Goal: Navigation & Orientation: Find specific page/section

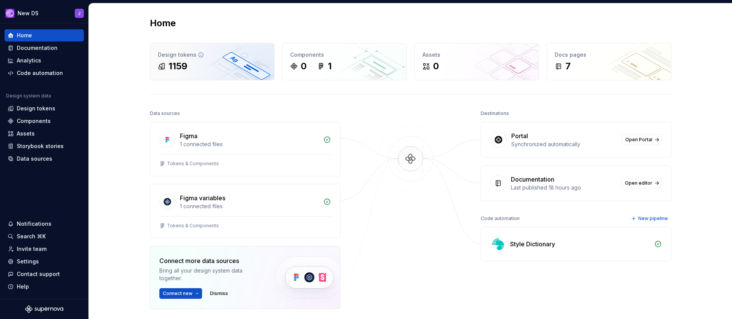
click at [207, 71] on div "1159" at bounding box center [212, 66] width 109 height 12
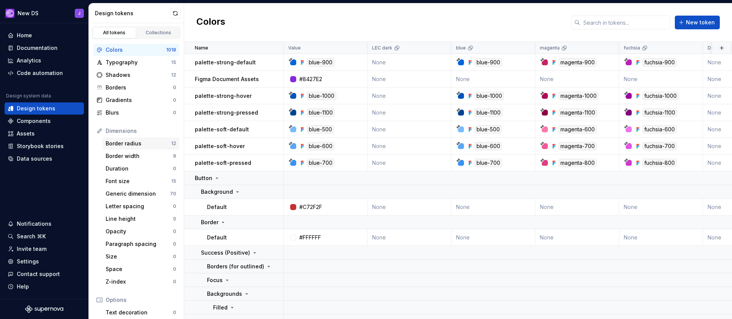
click at [120, 142] on div "Border radius" at bounding box center [139, 144] width 66 height 8
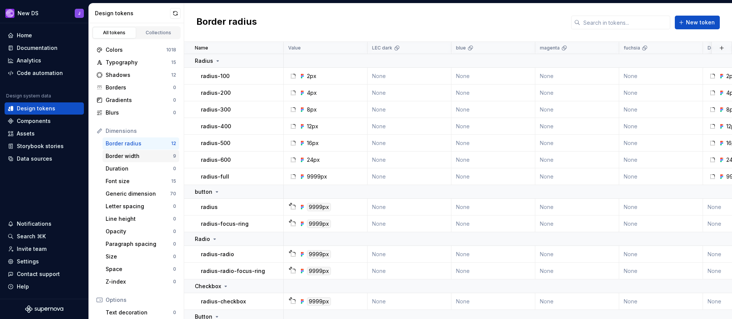
click at [130, 158] on div "Border width" at bounding box center [139, 156] width 67 height 8
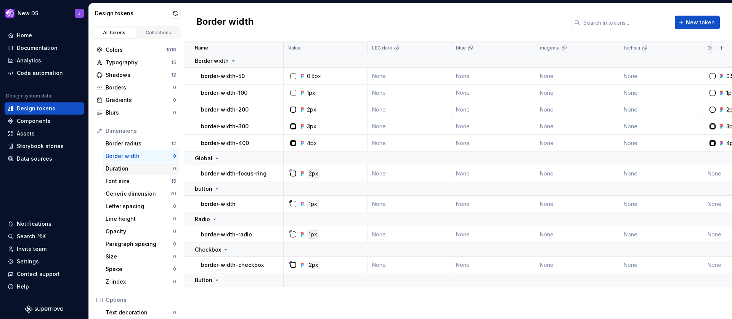
click at [122, 171] on div "Duration" at bounding box center [139, 169] width 67 height 8
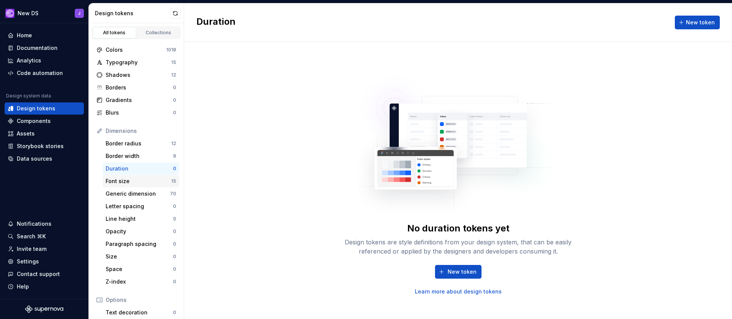
click at [115, 183] on div "Font size" at bounding box center [139, 182] width 66 height 8
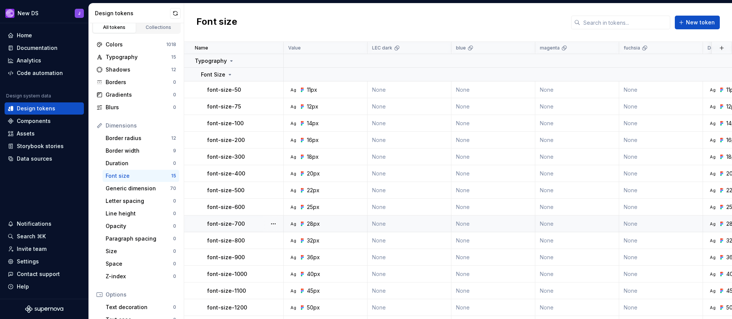
scroll to position [14, 0]
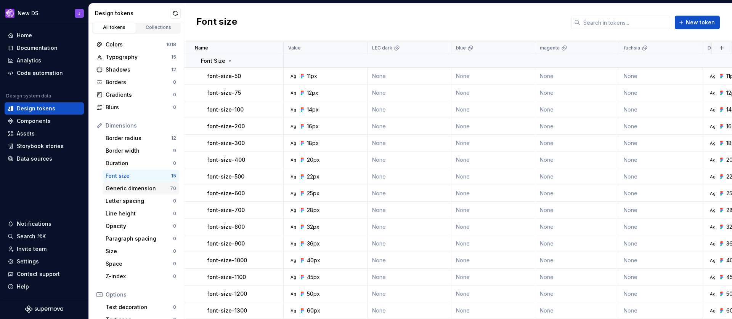
click at [124, 190] on div "Generic dimension" at bounding box center [138, 189] width 64 height 8
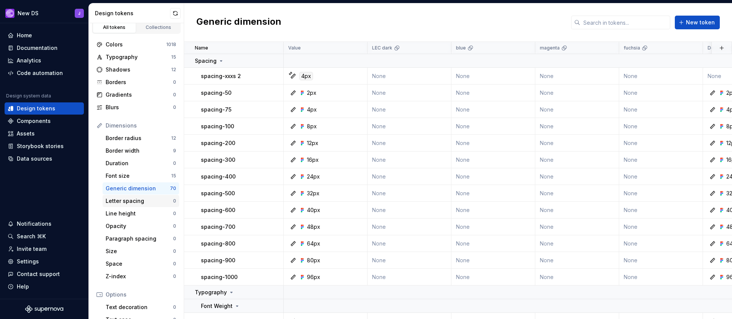
click at [121, 202] on div "Letter spacing" at bounding box center [139, 201] width 67 height 8
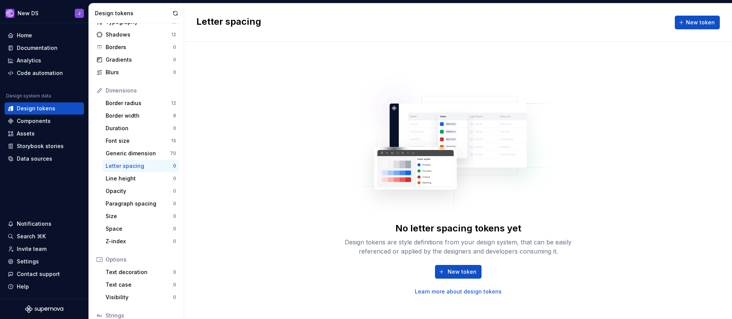
scroll to position [45, 0]
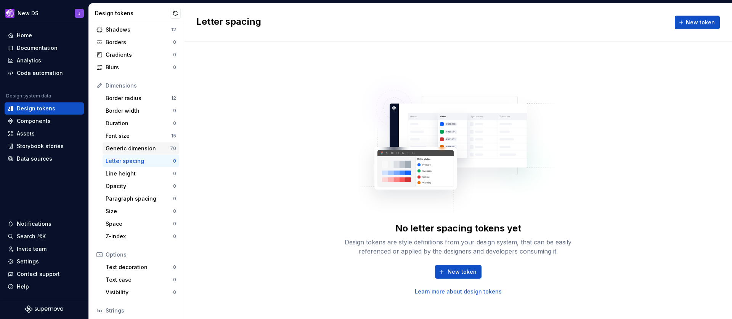
click at [122, 148] on div "Generic dimension" at bounding box center [138, 149] width 64 height 8
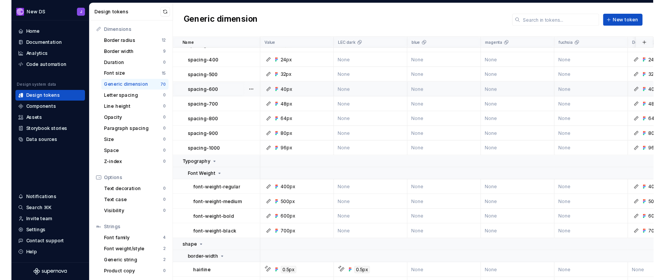
scroll to position [110, 0]
